Goal: Task Accomplishment & Management: Complete application form

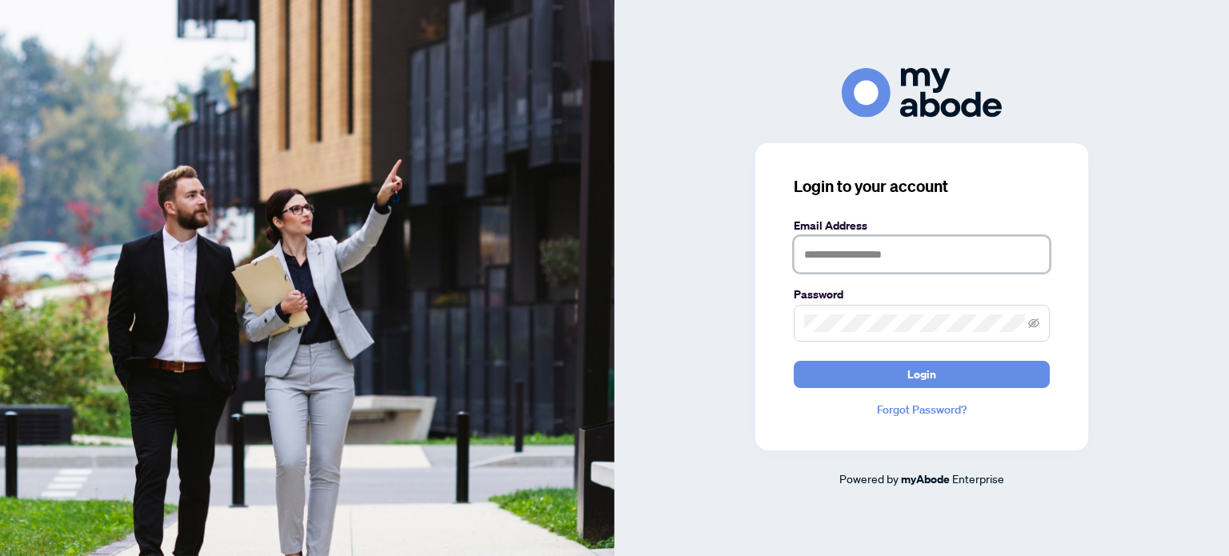
click at [836, 254] on input "text" at bounding box center [922, 254] width 256 height 37
type input "**********"
click at [1033, 322] on icon "eye-invisible" at bounding box center [1034, 323] width 11 height 10
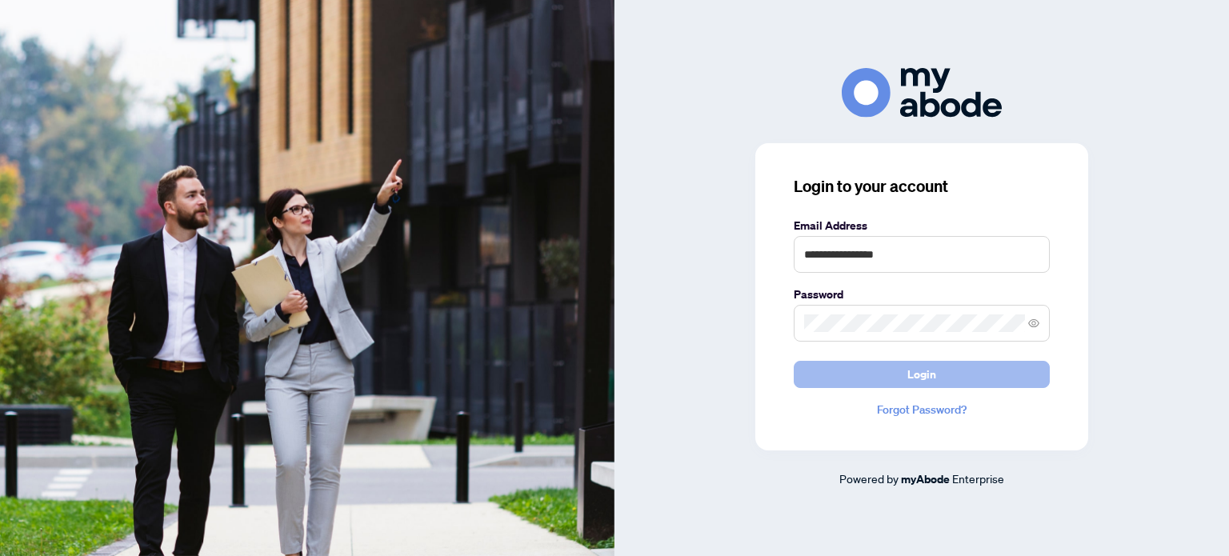
click at [915, 366] on span "Login" at bounding box center [921, 375] width 29 height 26
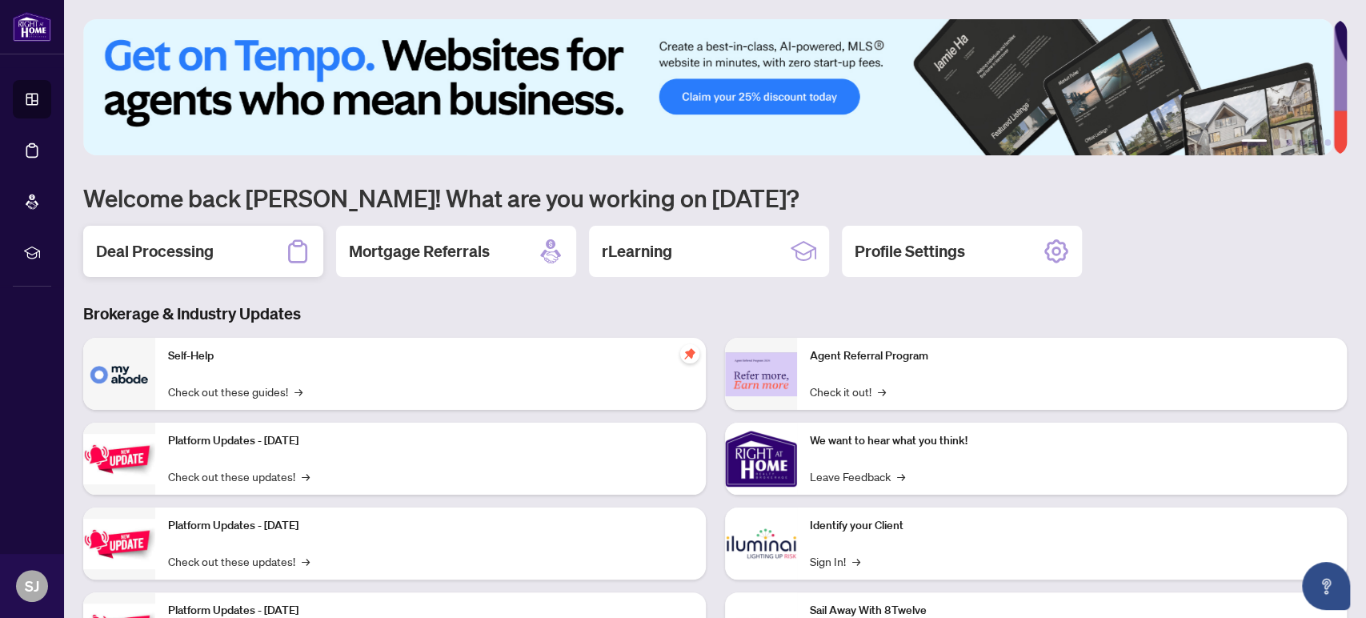
click at [154, 250] on h2 "Deal Processing" at bounding box center [155, 251] width 118 height 22
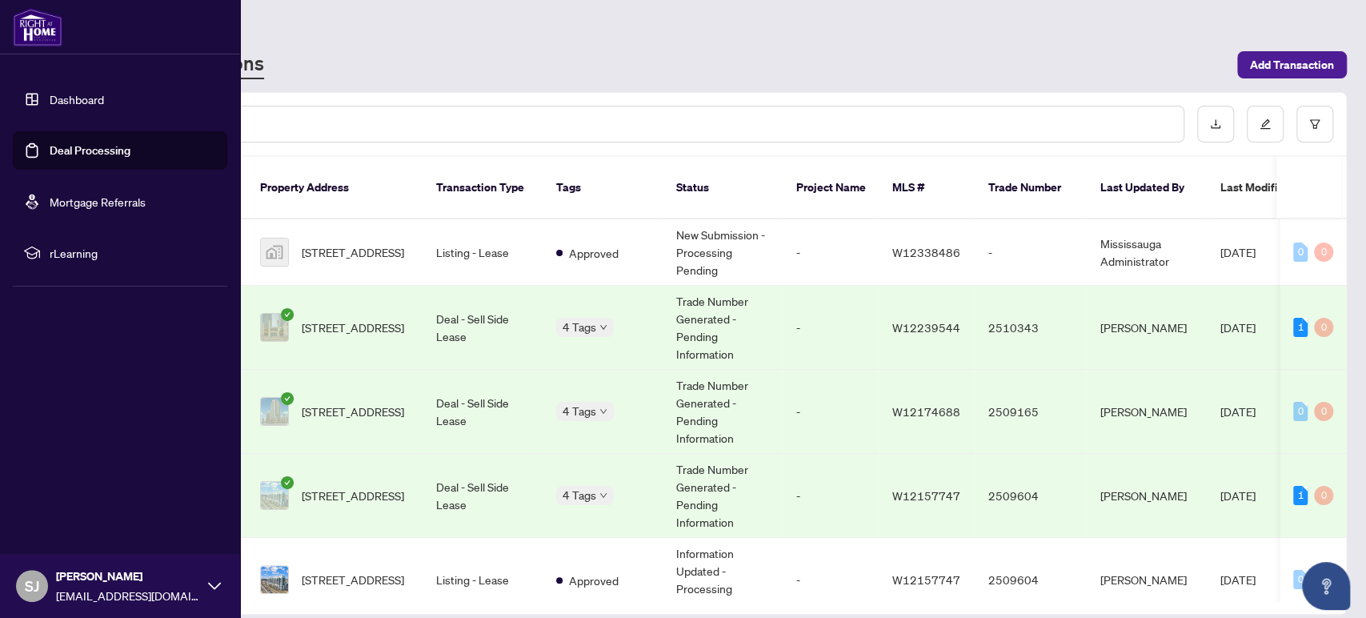
click at [89, 102] on link "Dashboard" at bounding box center [77, 99] width 54 height 14
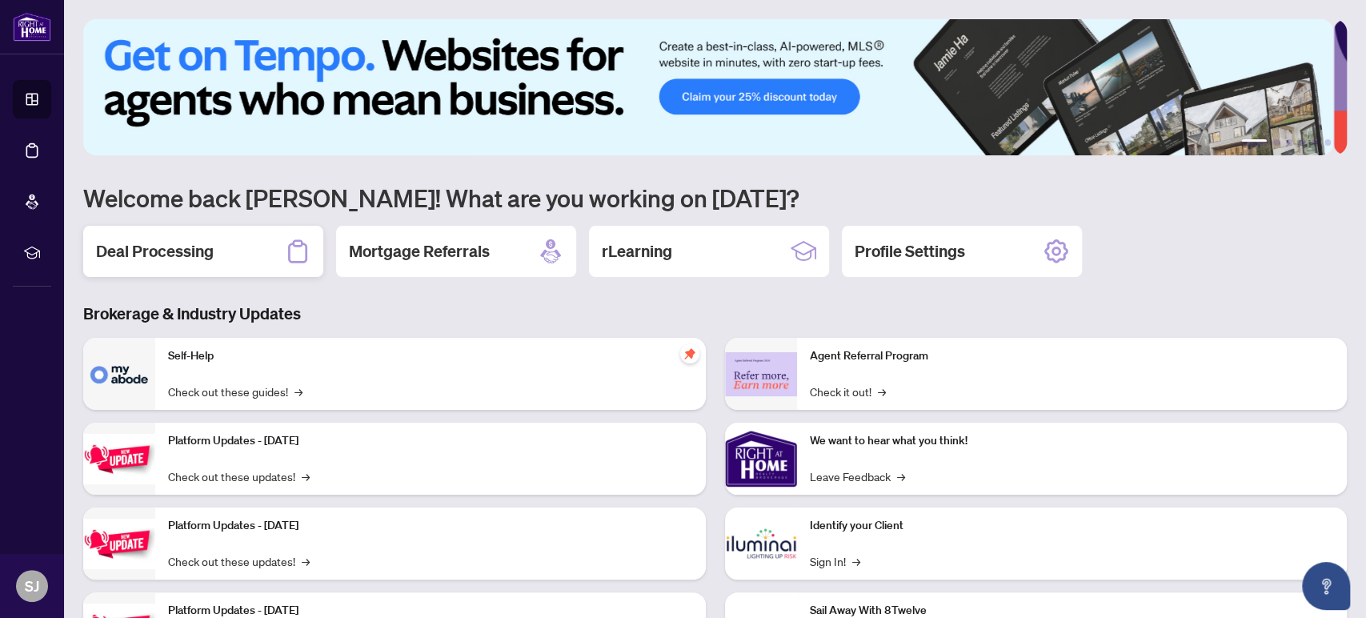
click at [182, 240] on h2 "Deal Processing" at bounding box center [155, 251] width 118 height 22
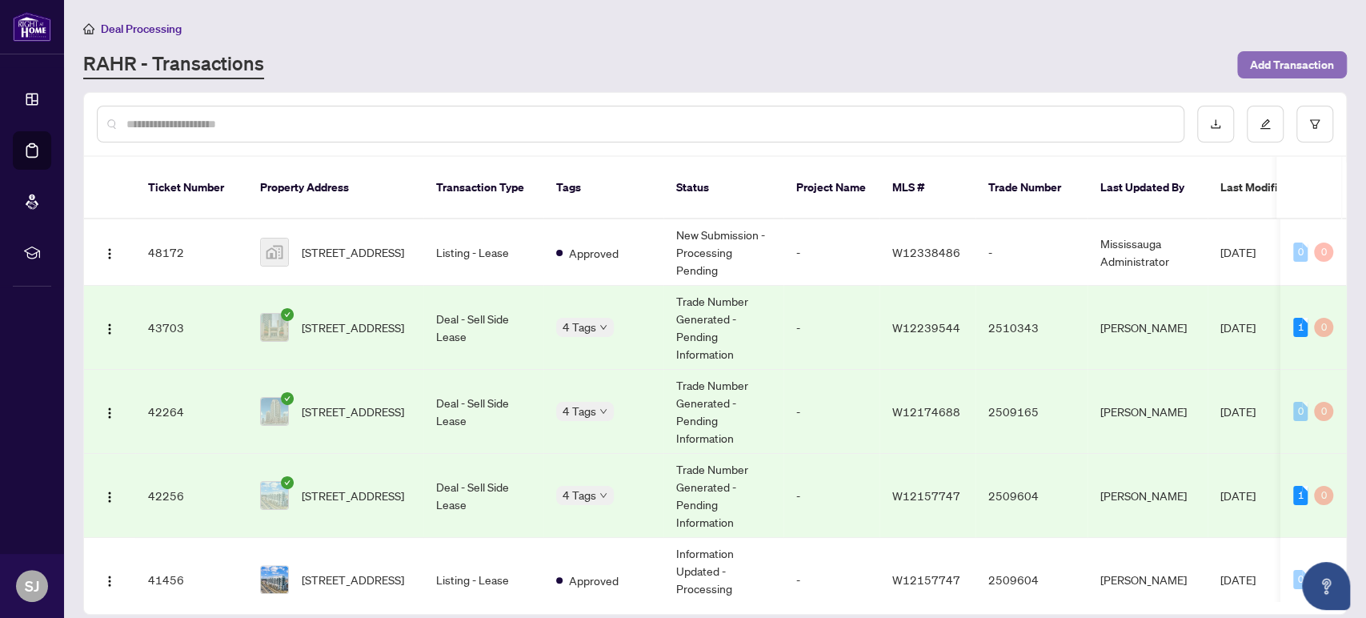
click at [1275, 60] on span "Add Transaction" at bounding box center [1292, 65] width 84 height 26
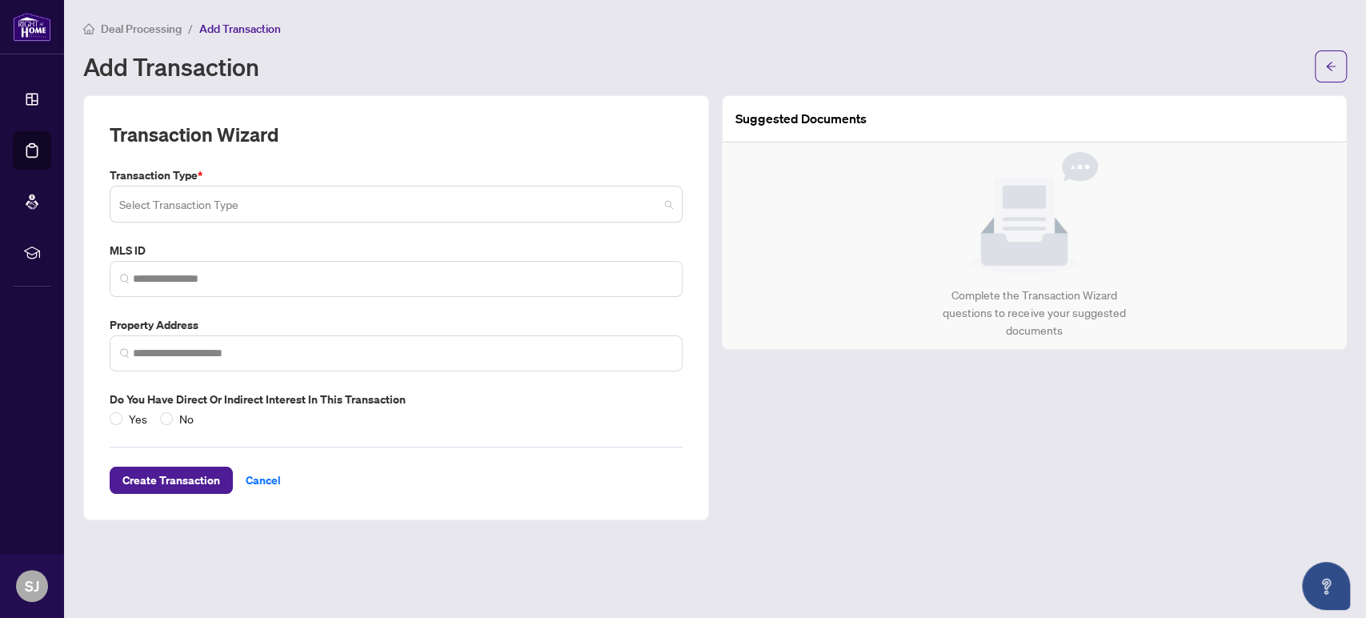
click at [373, 203] on input "search" at bounding box center [388, 206] width 539 height 35
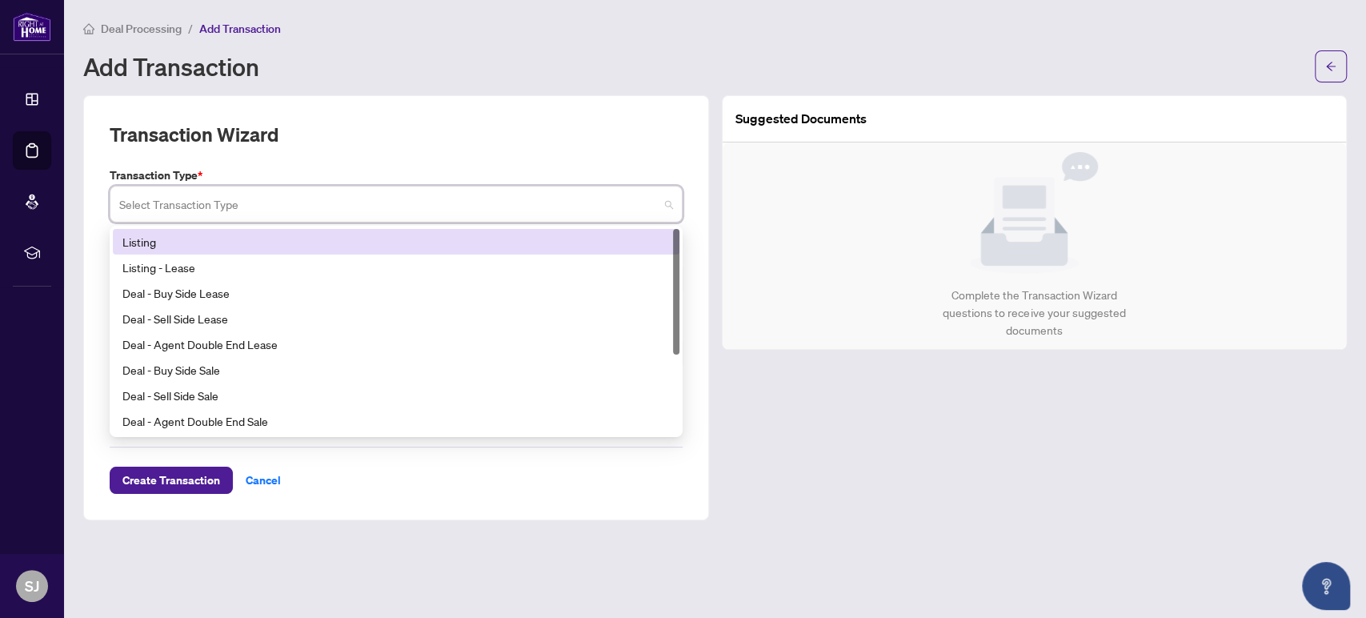
click at [147, 240] on div "Listing" at bounding box center [395, 242] width 547 height 18
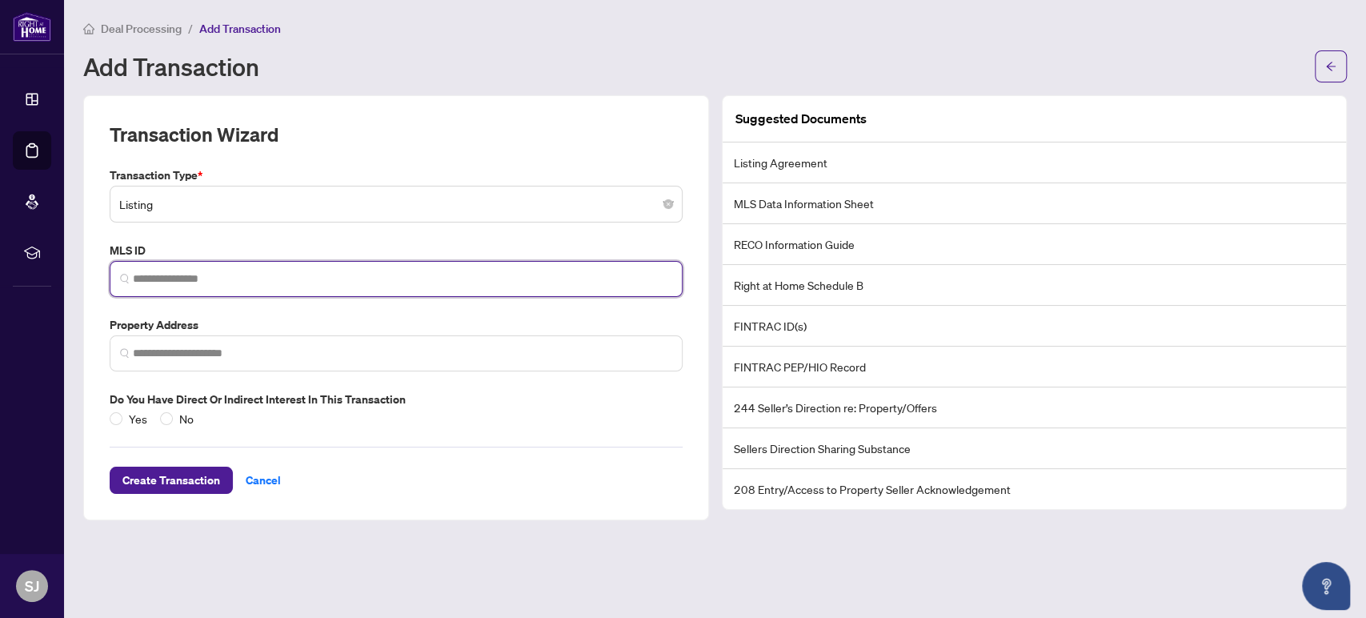
click at [151, 274] on input "search" at bounding box center [402, 278] width 539 height 17
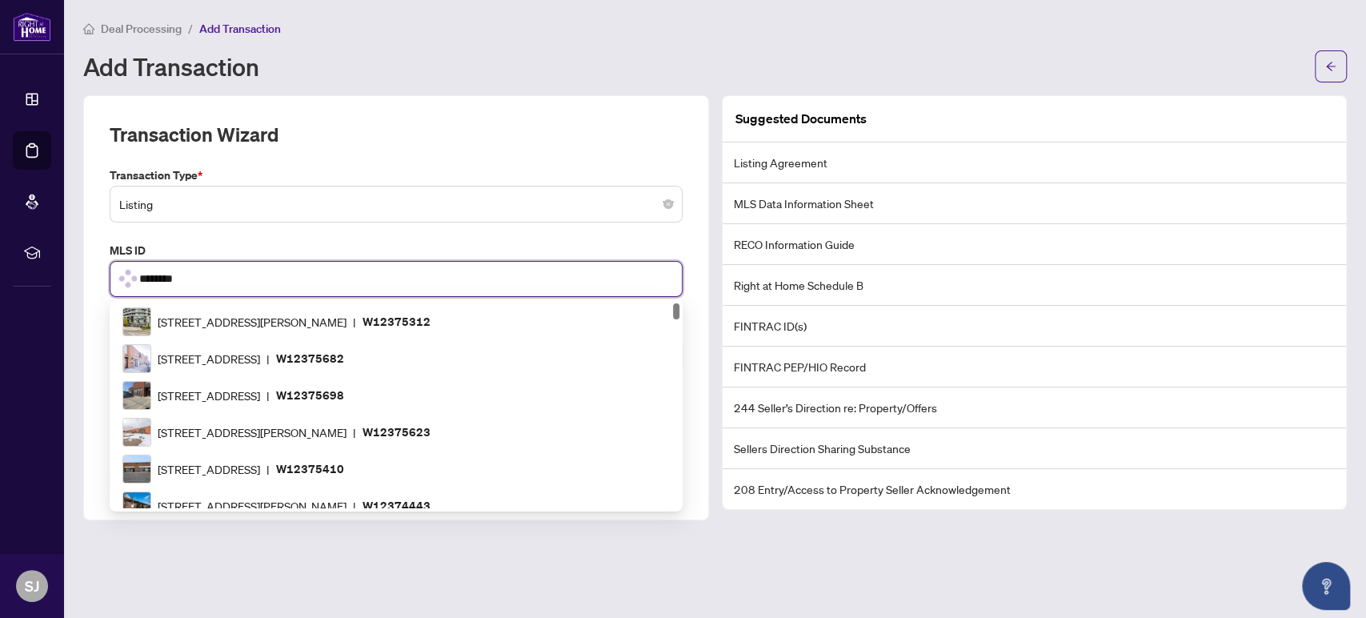
type input "*********"
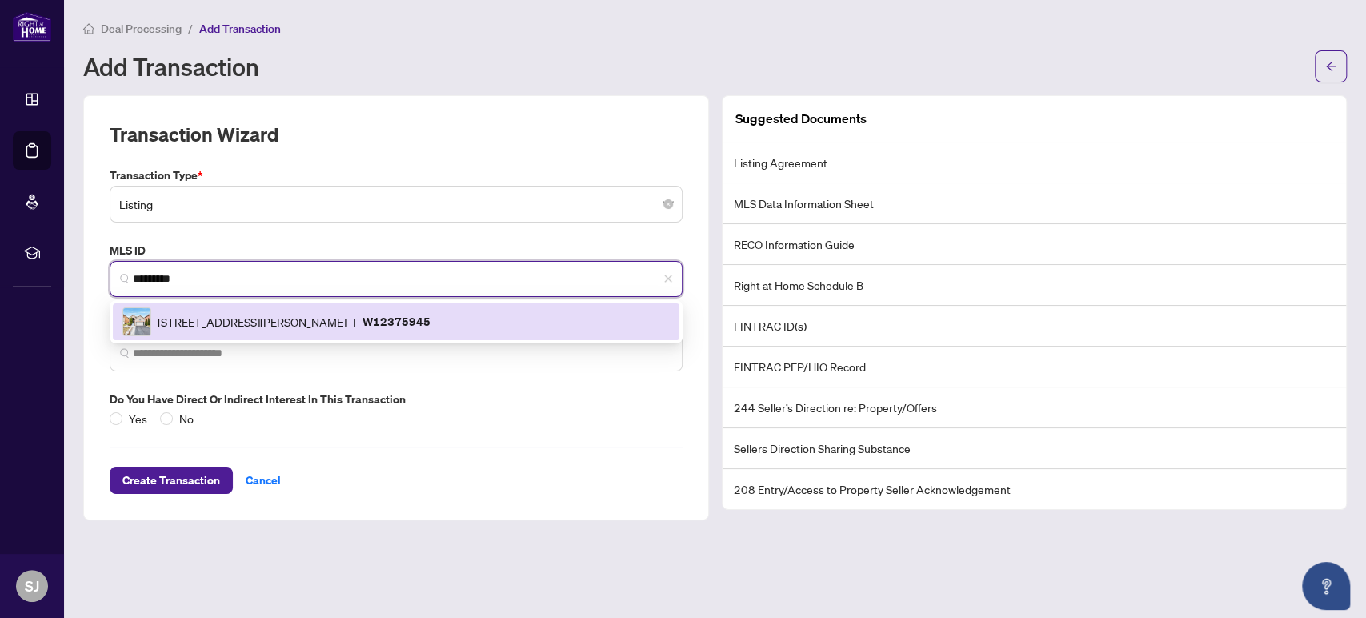
click at [238, 315] on span "[STREET_ADDRESS][PERSON_NAME]" at bounding box center [252, 322] width 189 height 18
type input "**********"
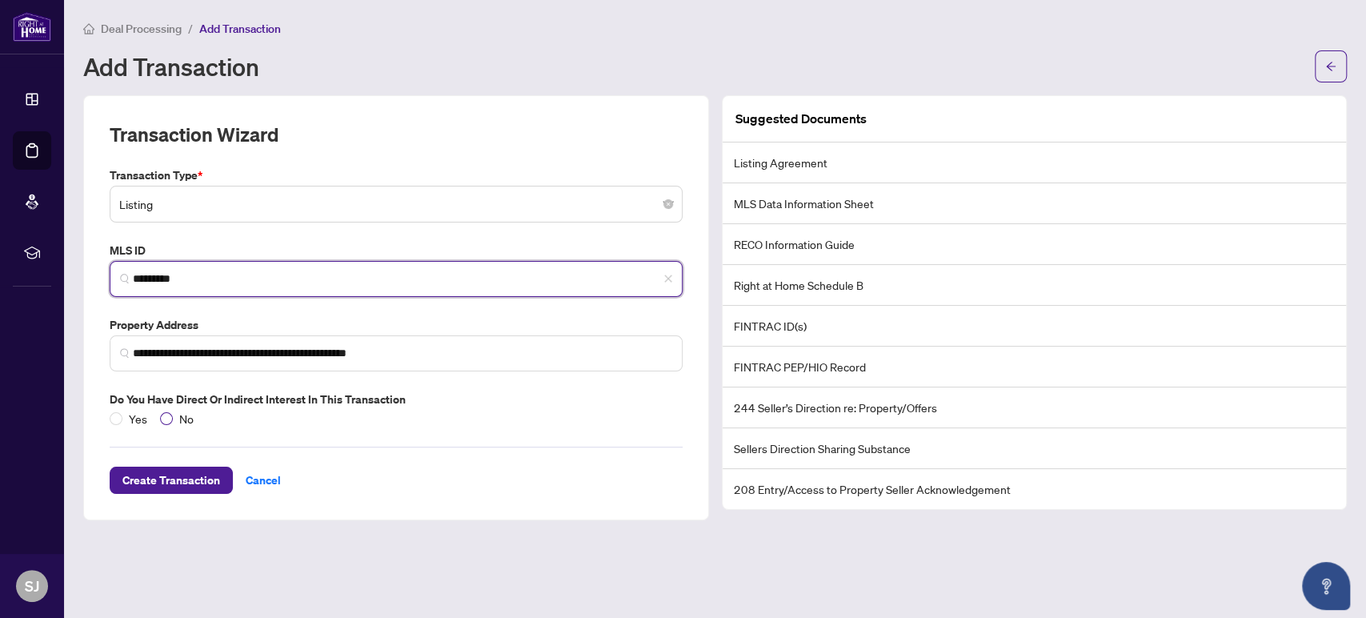
type input "*********"
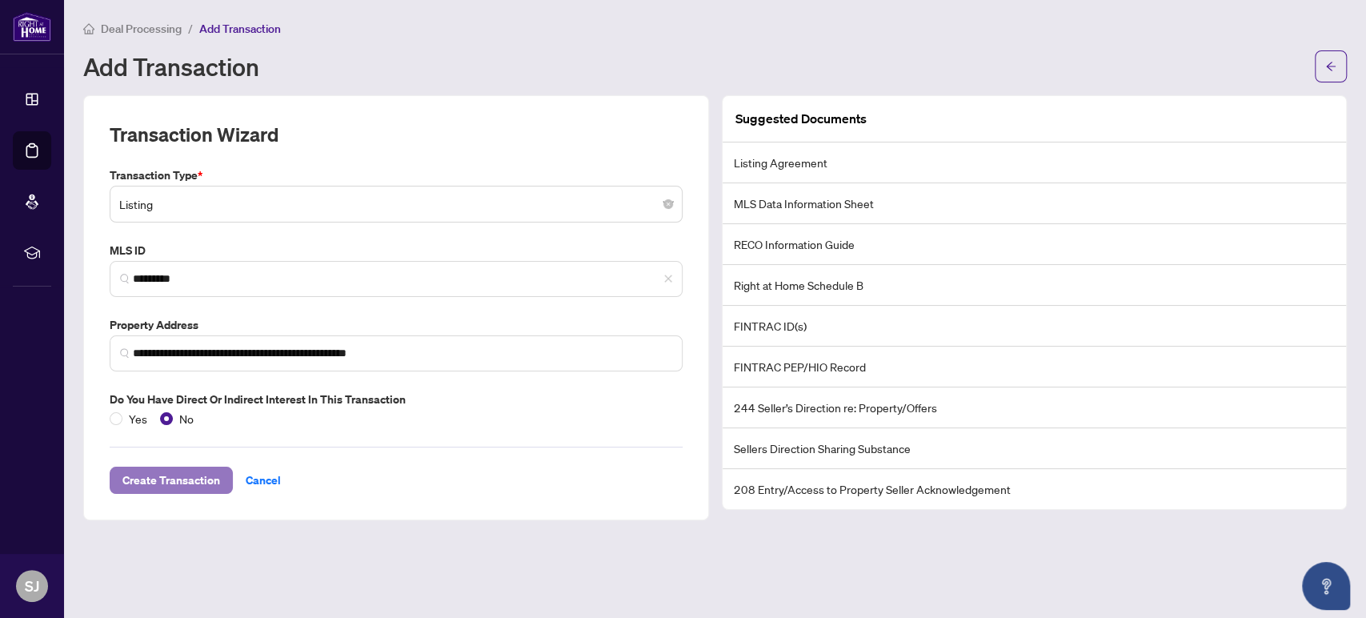
click at [159, 478] on span "Create Transaction" at bounding box center [171, 480] width 98 height 26
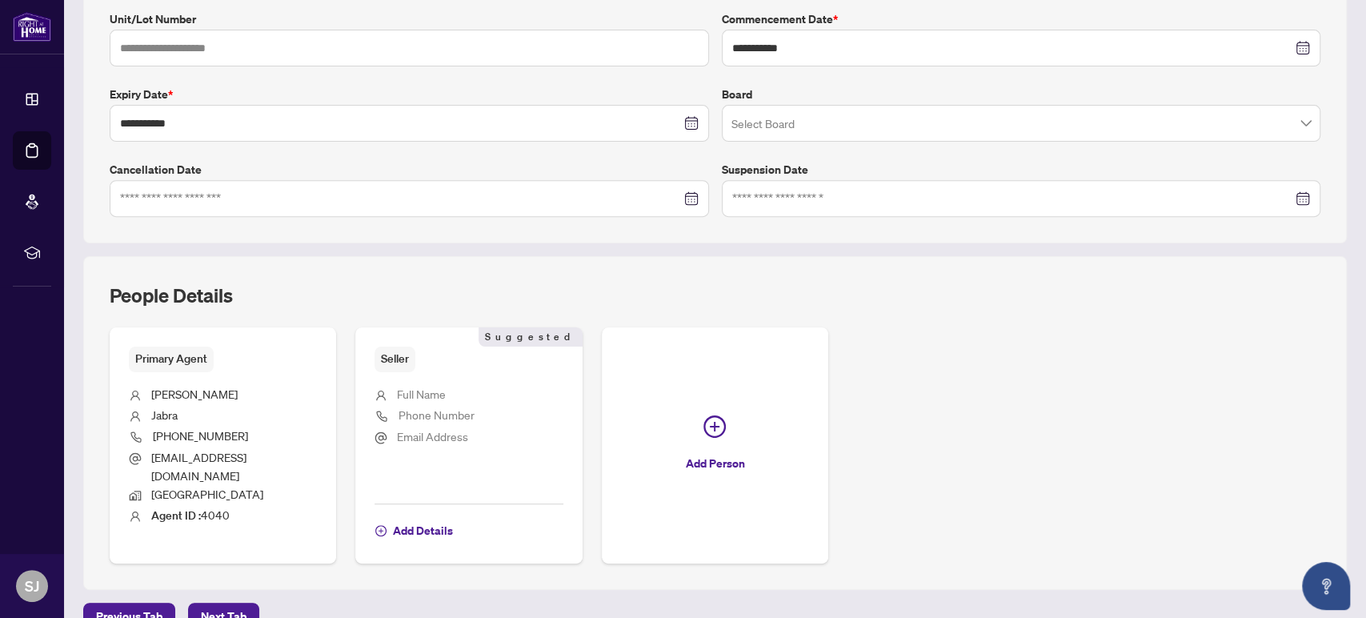
scroll to position [367, 0]
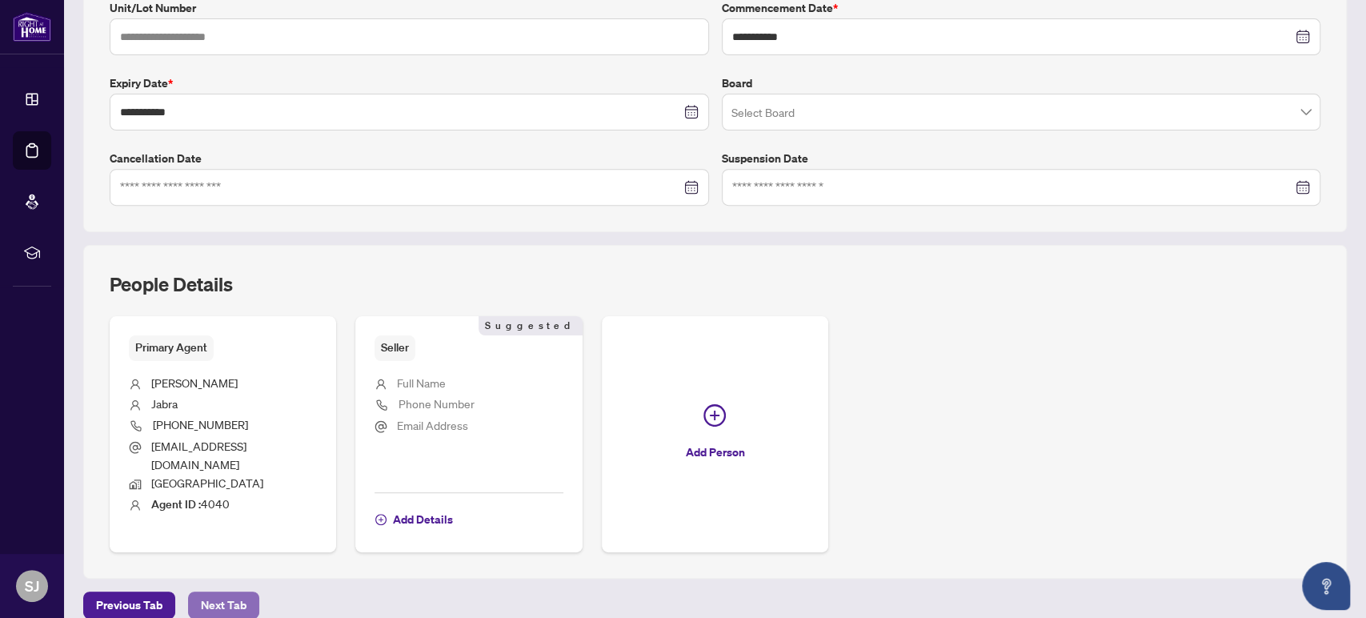
click at [242, 592] on span "Next Tab" at bounding box center [224, 605] width 46 height 26
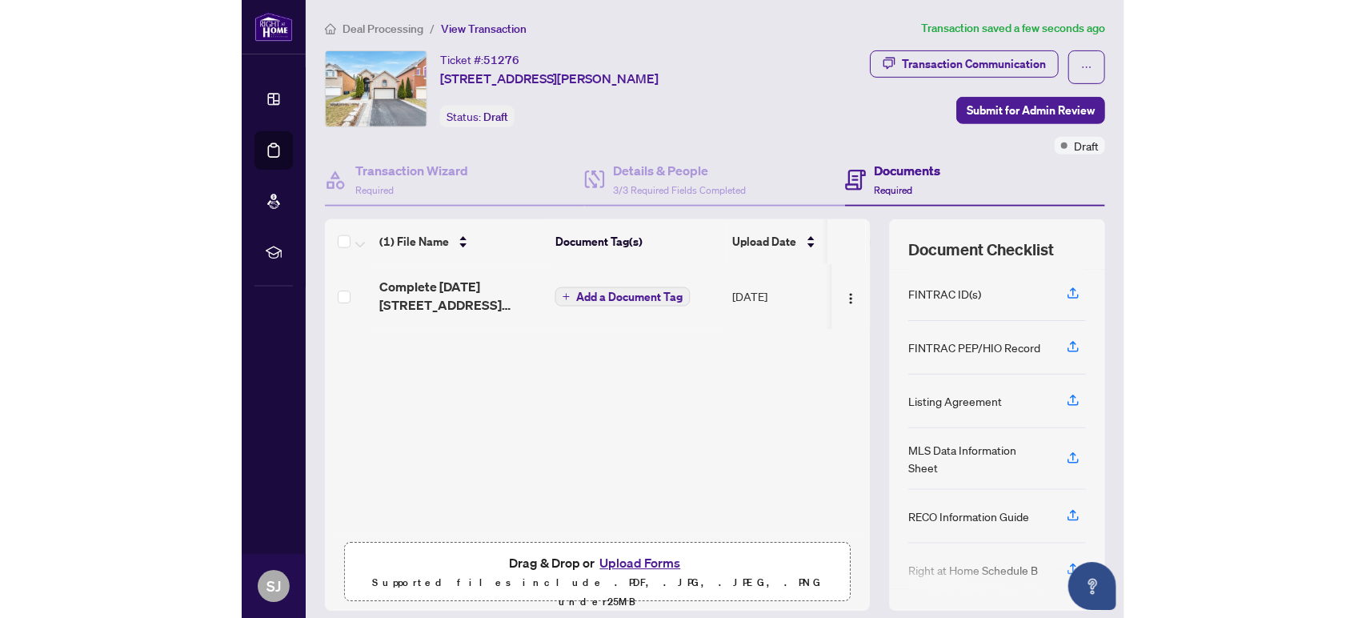
scroll to position [50, 0]
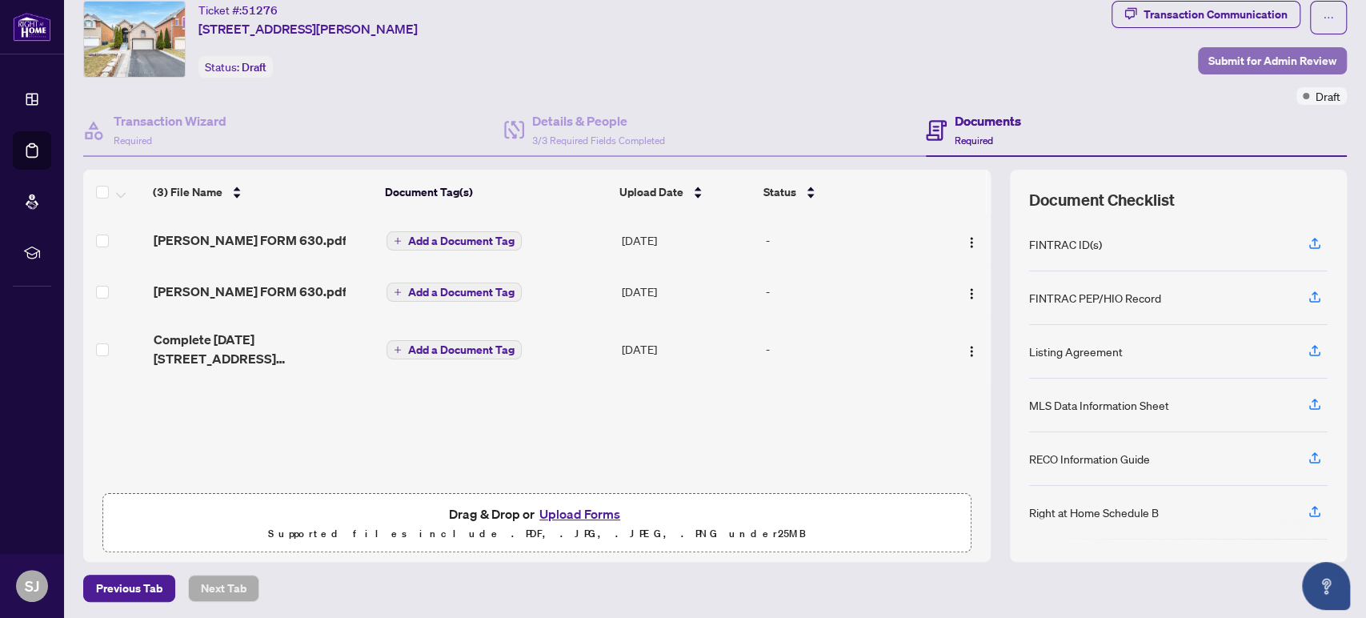
click at [1252, 59] on span "Submit for Admin Review" at bounding box center [1272, 61] width 128 height 26
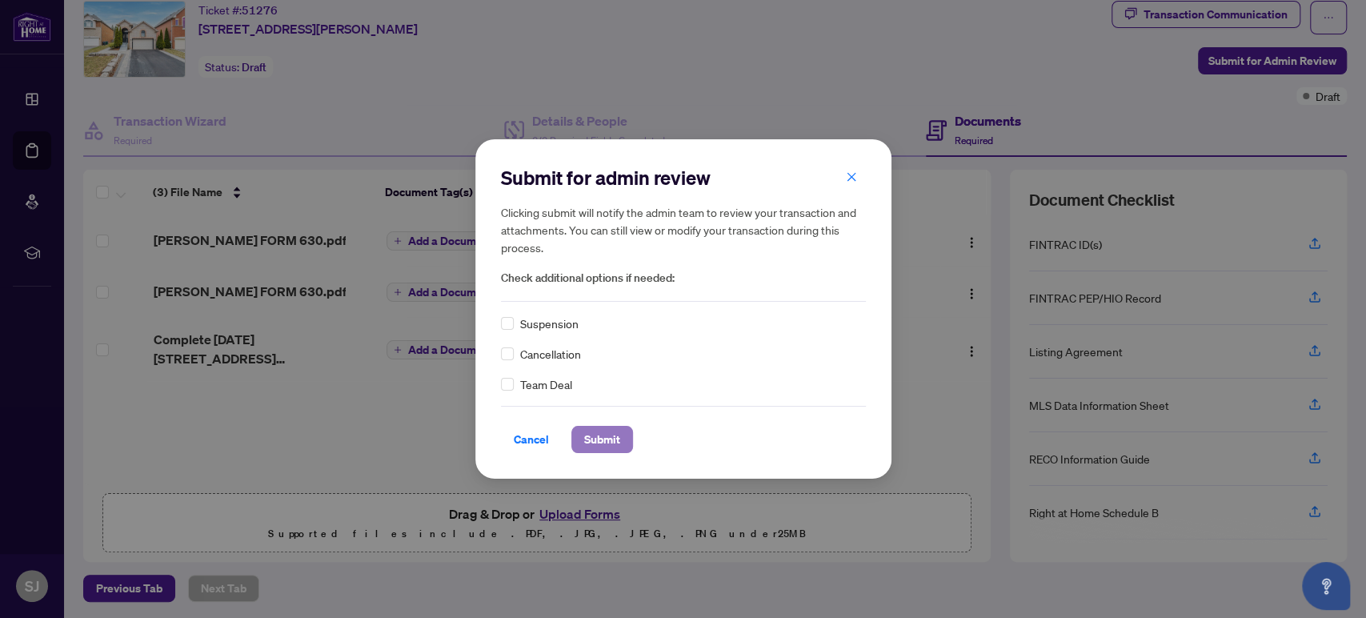
click at [624, 433] on button "Submit" at bounding box center [602, 439] width 62 height 27
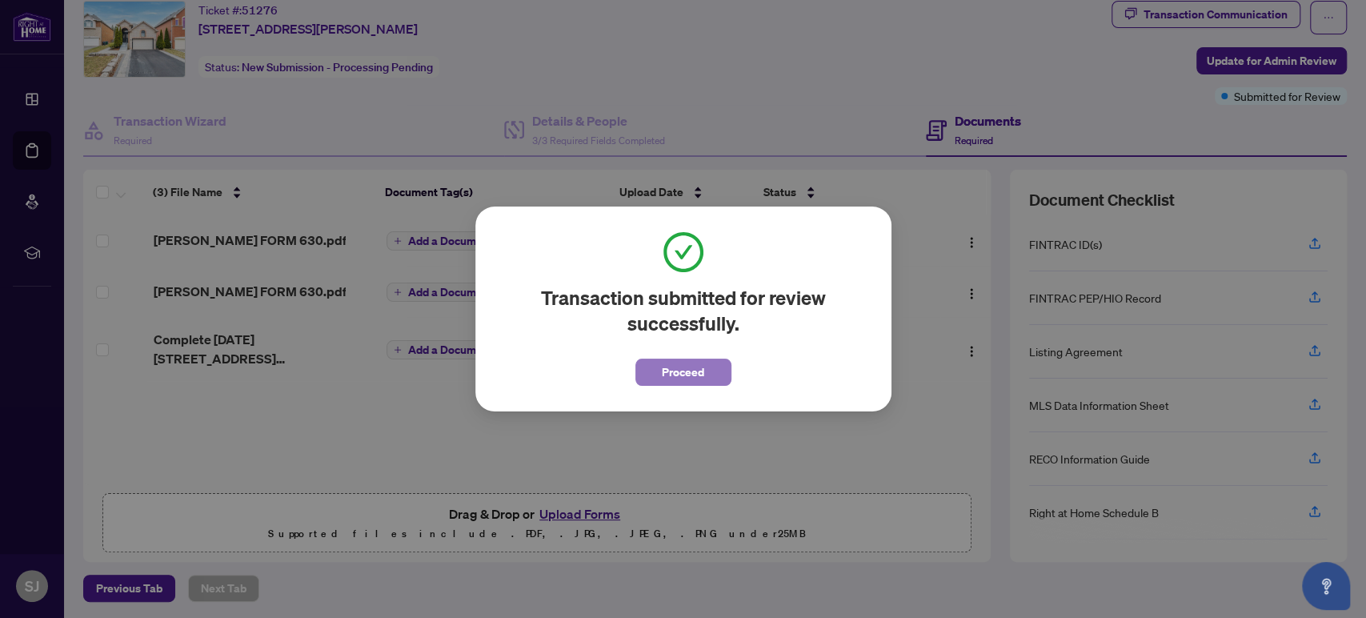
click at [671, 365] on span "Proceed" at bounding box center [683, 372] width 42 height 26
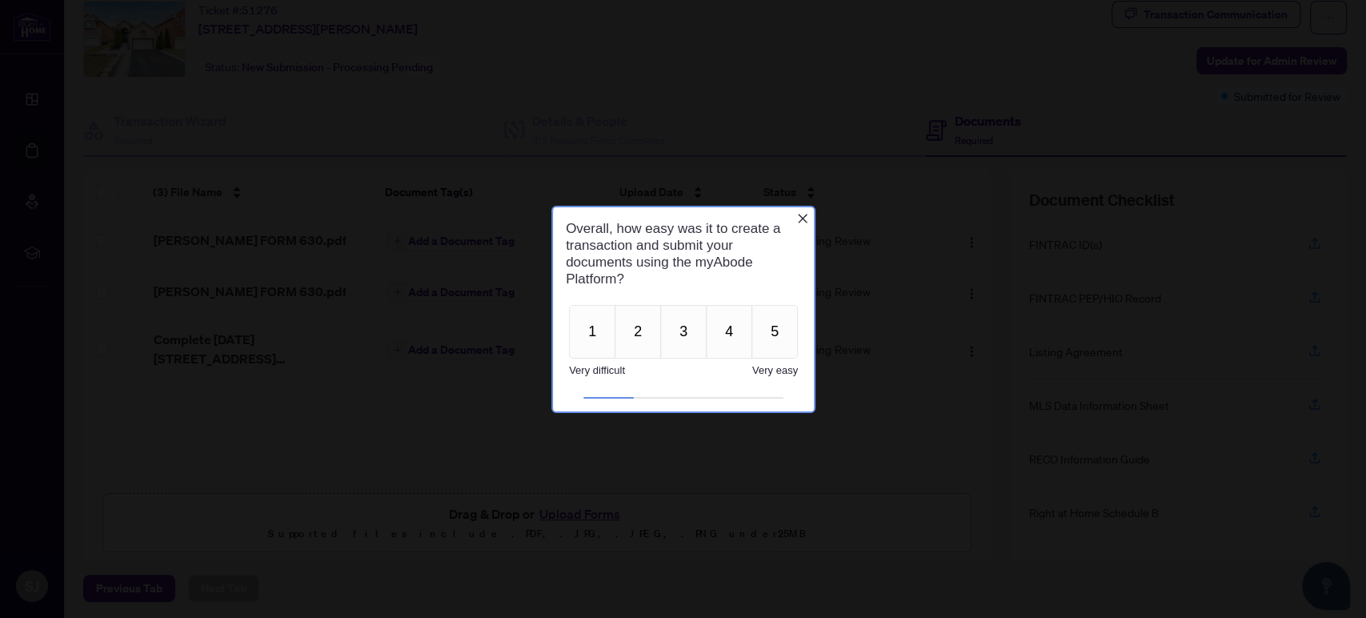
scroll to position [0, 0]
click at [800, 215] on icon "Close button" at bounding box center [801, 218] width 13 height 13
